Goal: Information Seeking & Learning: Learn about a topic

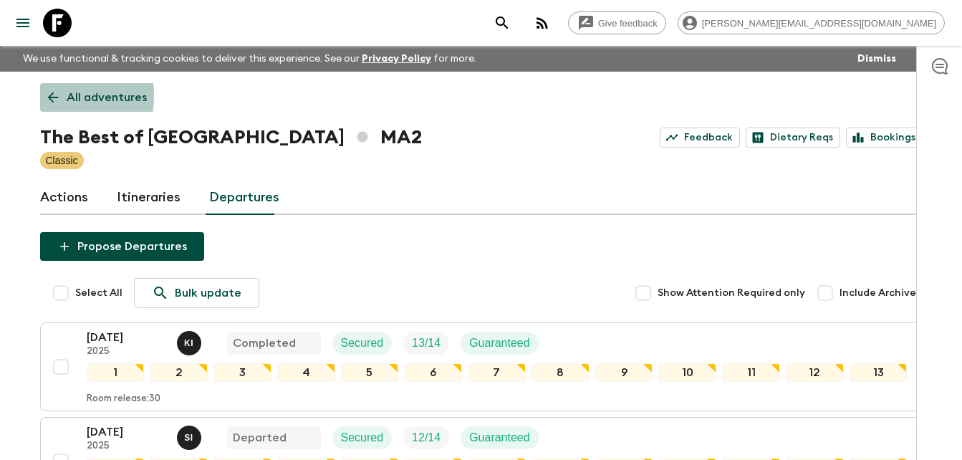
click at [47, 95] on icon at bounding box center [53, 98] width 16 height 16
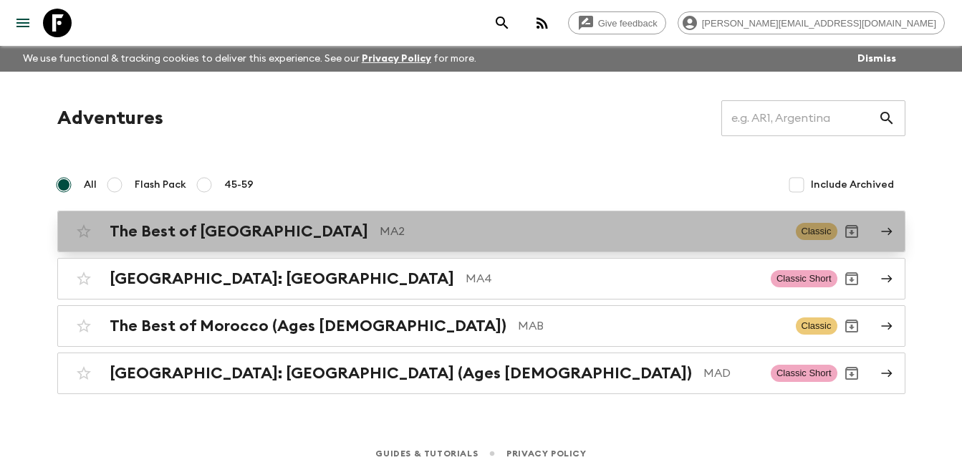
click at [206, 233] on h2 "The Best of [GEOGRAPHIC_DATA]" at bounding box center [239, 231] width 259 height 19
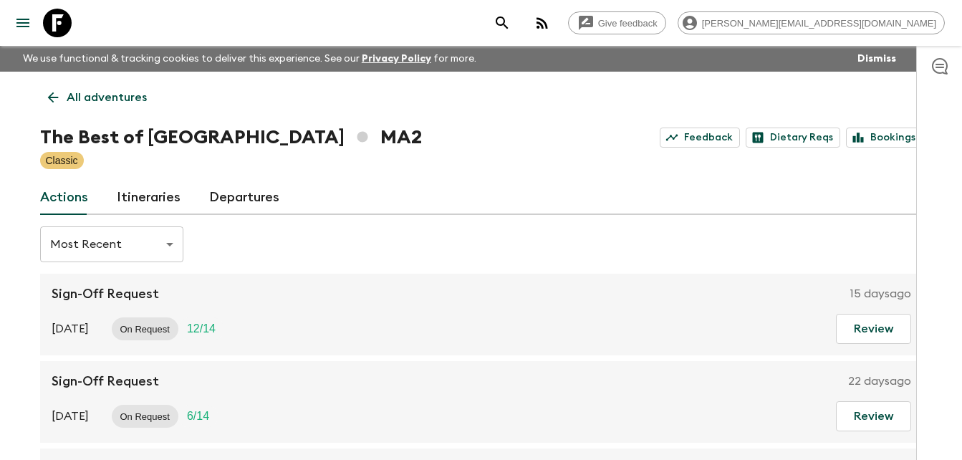
click at [149, 201] on link "Itineraries" at bounding box center [149, 198] width 64 height 34
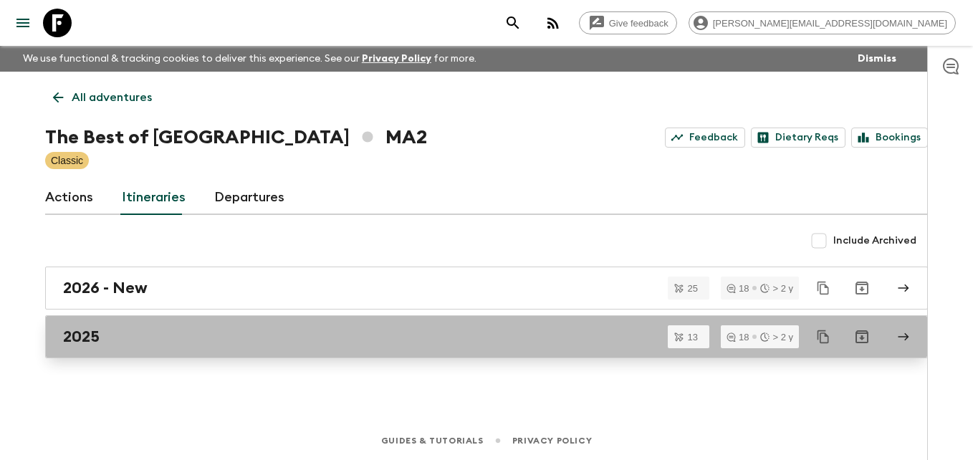
click at [101, 343] on div "2025" at bounding box center [473, 336] width 820 height 19
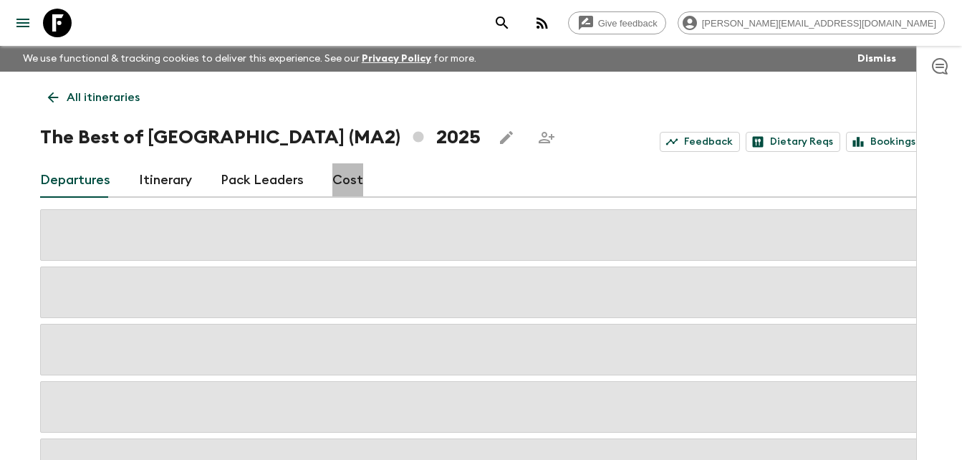
click at [345, 181] on link "Cost" at bounding box center [347, 180] width 31 height 34
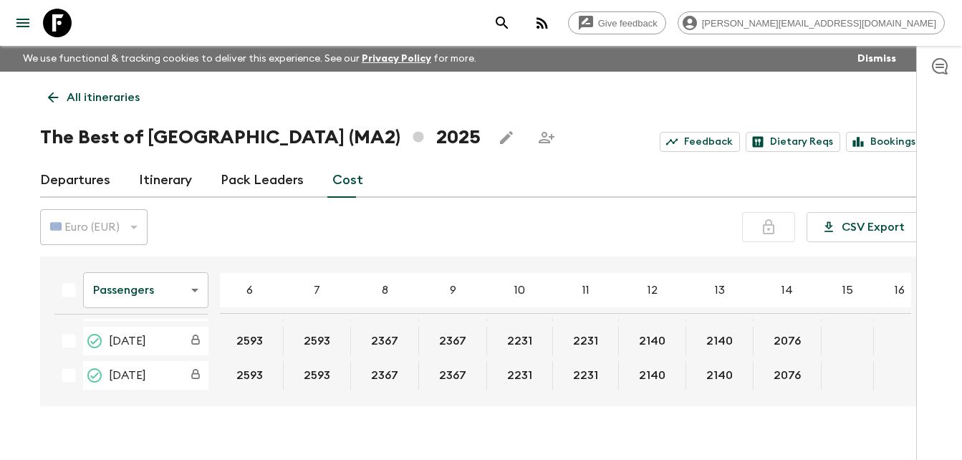
scroll to position [1098, 142]
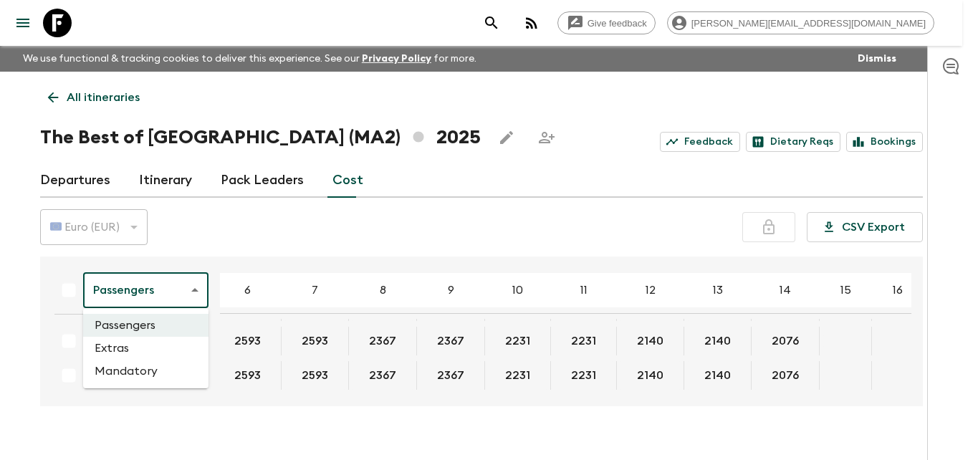
click at [196, 287] on body "Give feedback [PERSON_NAME][EMAIL_ADDRESS][DOMAIN_NAME] We use functional & tra…" at bounding box center [486, 242] width 973 height 485
click at [135, 345] on li "Extras" at bounding box center [145, 348] width 125 height 23
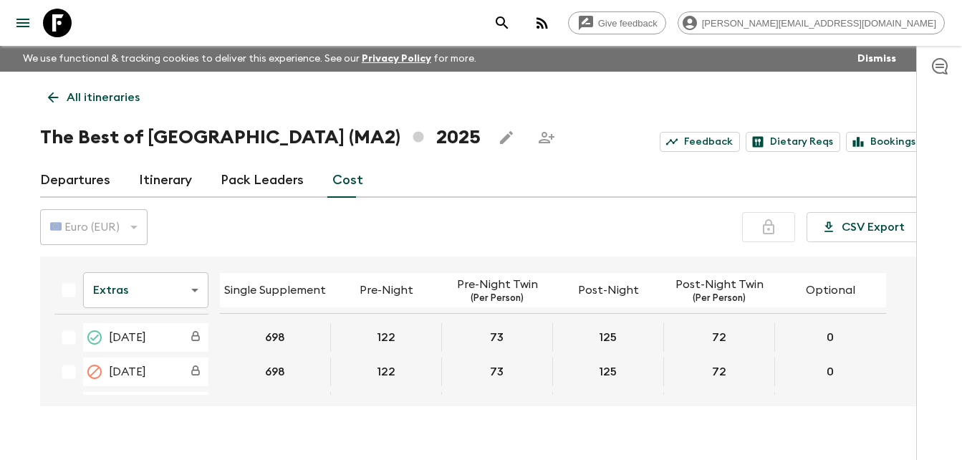
scroll to position [1110, 0]
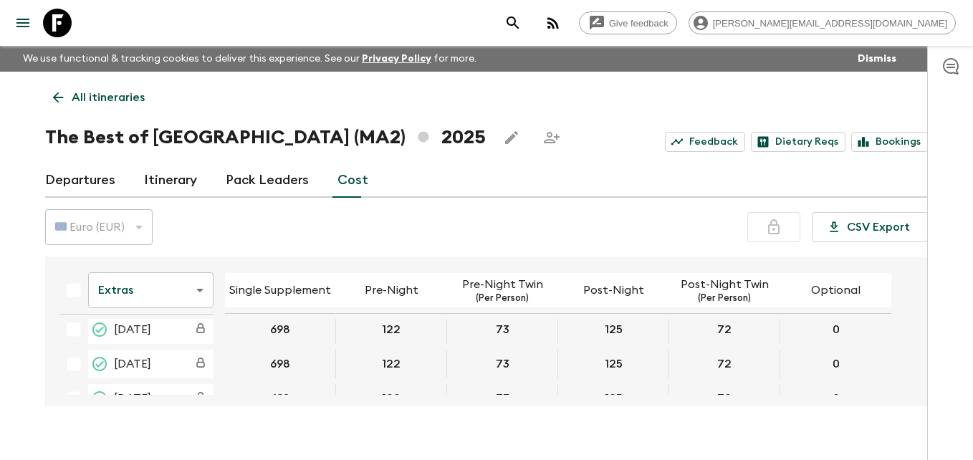
click at [195, 288] on body "Give feedback [PERSON_NAME][EMAIL_ADDRESS][DOMAIN_NAME] We use functional & tra…" at bounding box center [486, 242] width 973 height 485
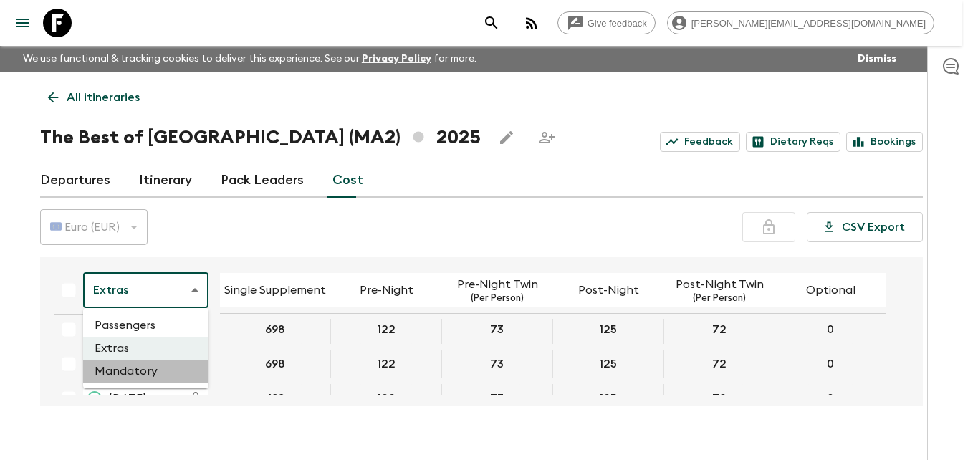
click at [121, 376] on li "Mandatory" at bounding box center [145, 371] width 125 height 23
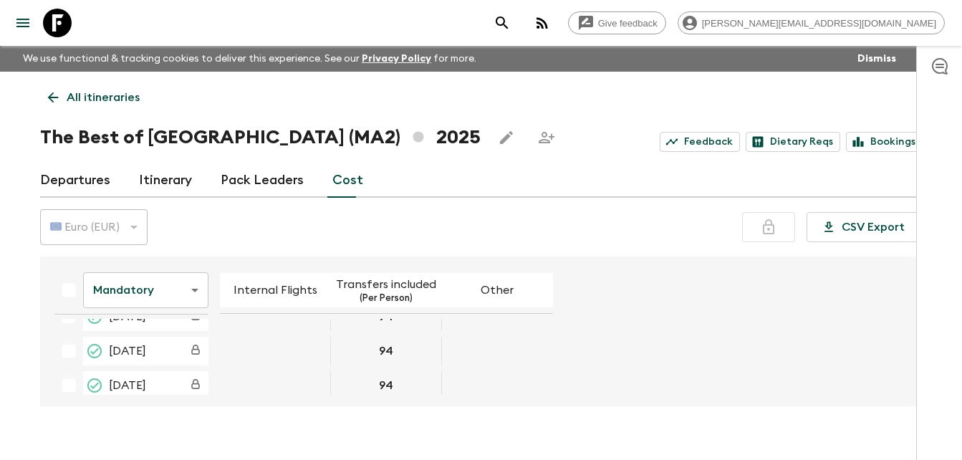
scroll to position [1098, 0]
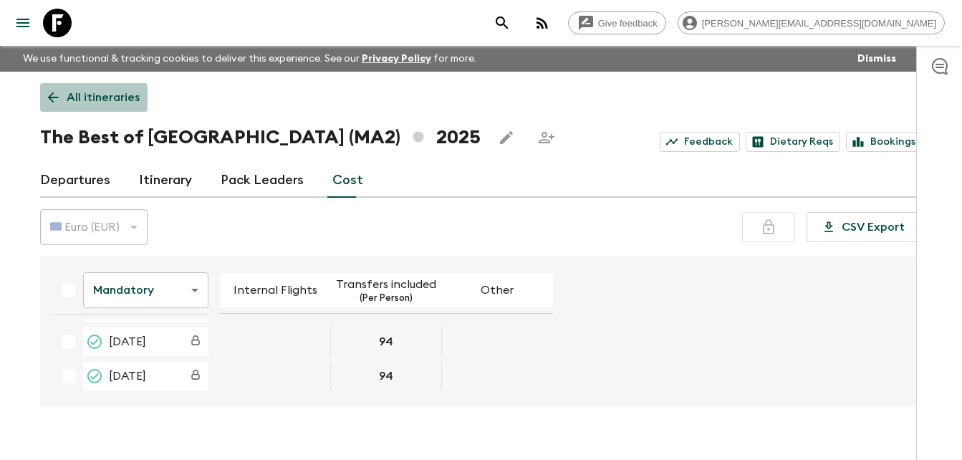
click at [49, 100] on icon at bounding box center [53, 98] width 16 height 16
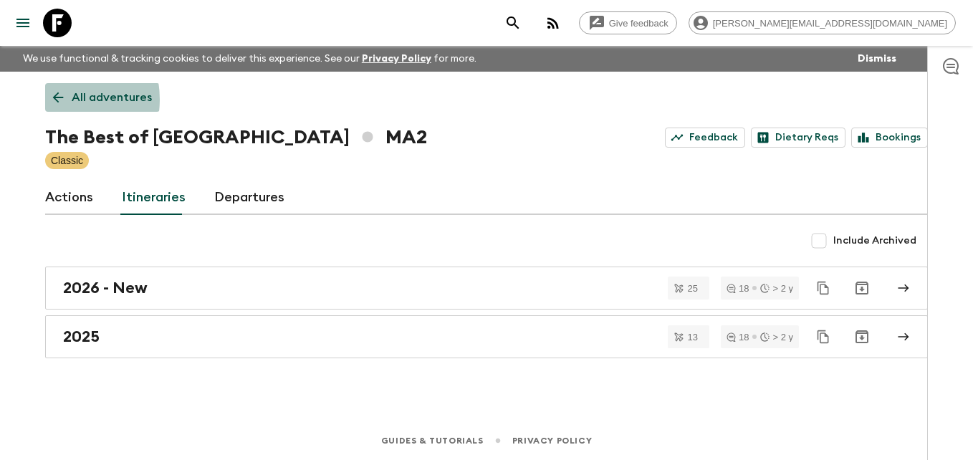
click at [49, 100] on link "All adventures" at bounding box center [102, 97] width 115 height 29
